Goal: Navigation & Orientation: Find specific page/section

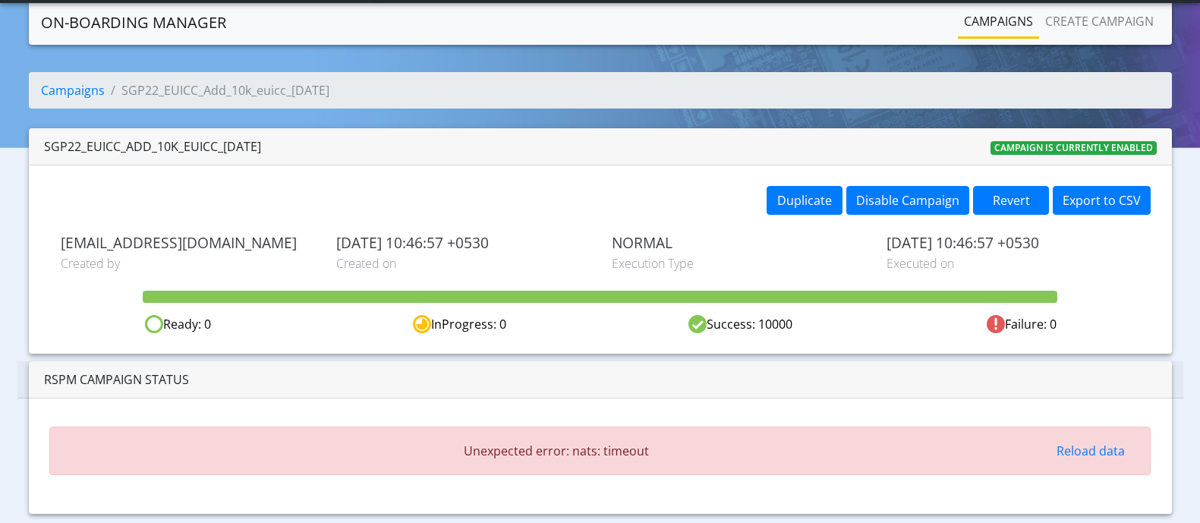
scroll to position [36, 0]
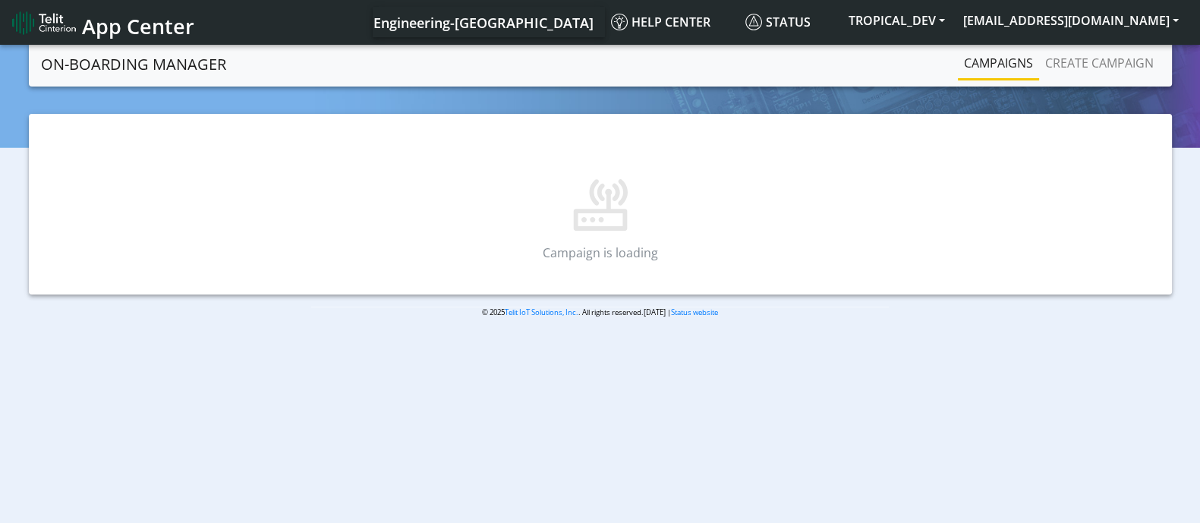
click at [991, 65] on link "Campaigns" at bounding box center [998, 63] width 81 height 30
